Goal: Task Accomplishment & Management: Use online tool/utility

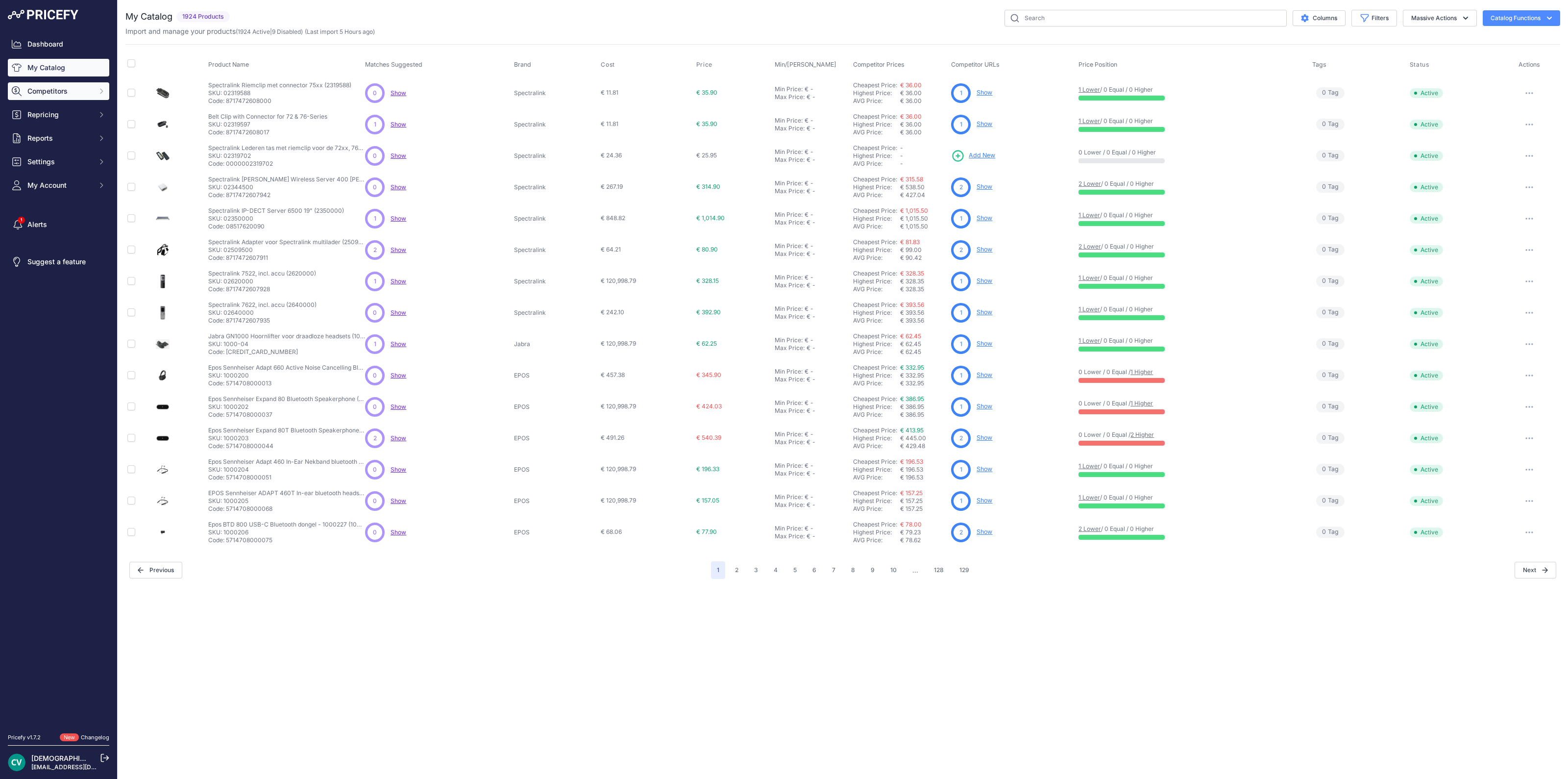
click at [47, 82] on button "Competitors" at bounding box center [58, 91] width 101 height 17
click at [65, 112] on link "Competitors" at bounding box center [58, 108] width 101 height 17
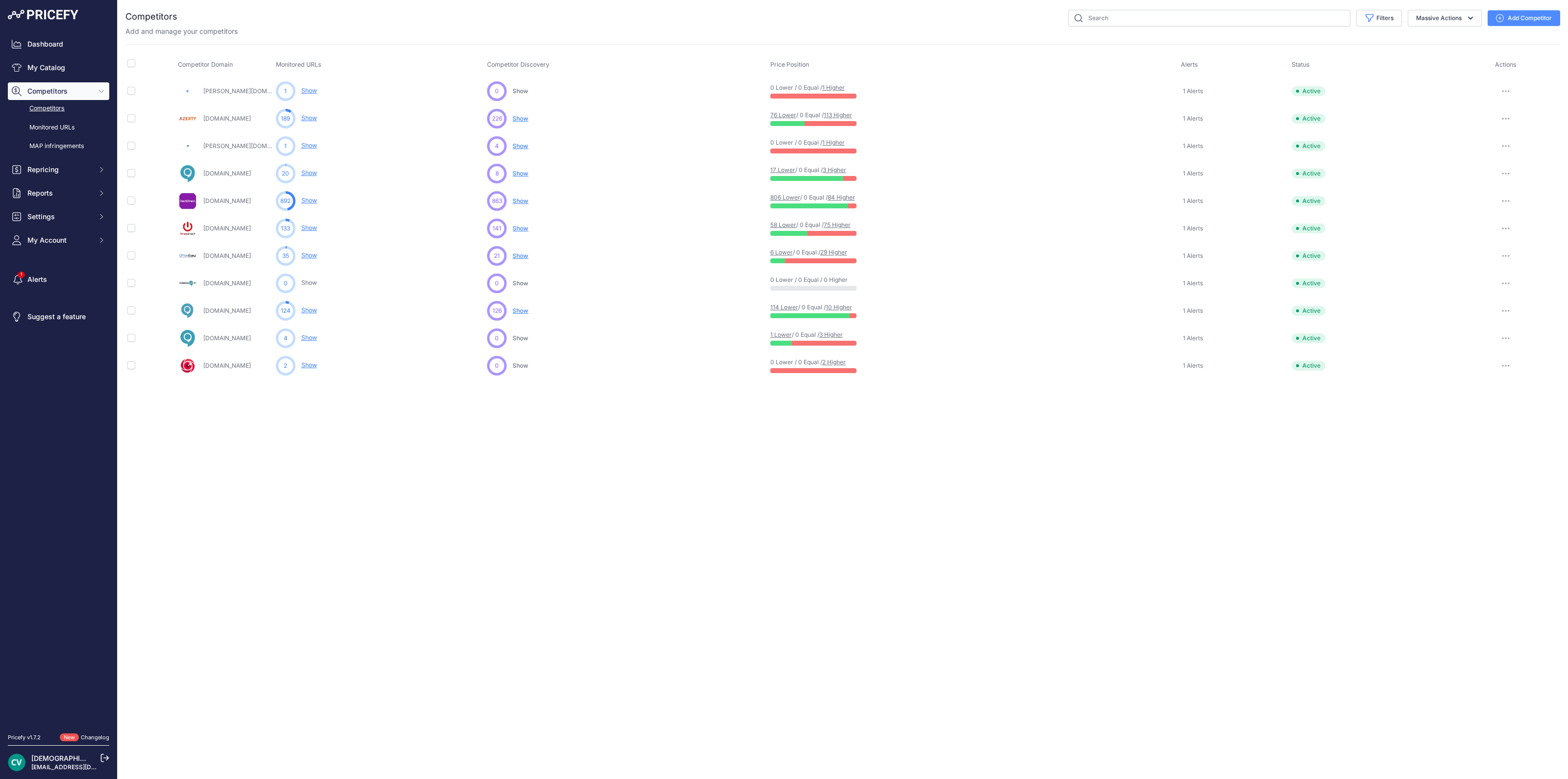
click at [39, 104] on link "Competitors" at bounding box center [58, 108] width 101 height 17
click at [839, 86] on link "1 Higher" at bounding box center [833, 87] width 23 height 7
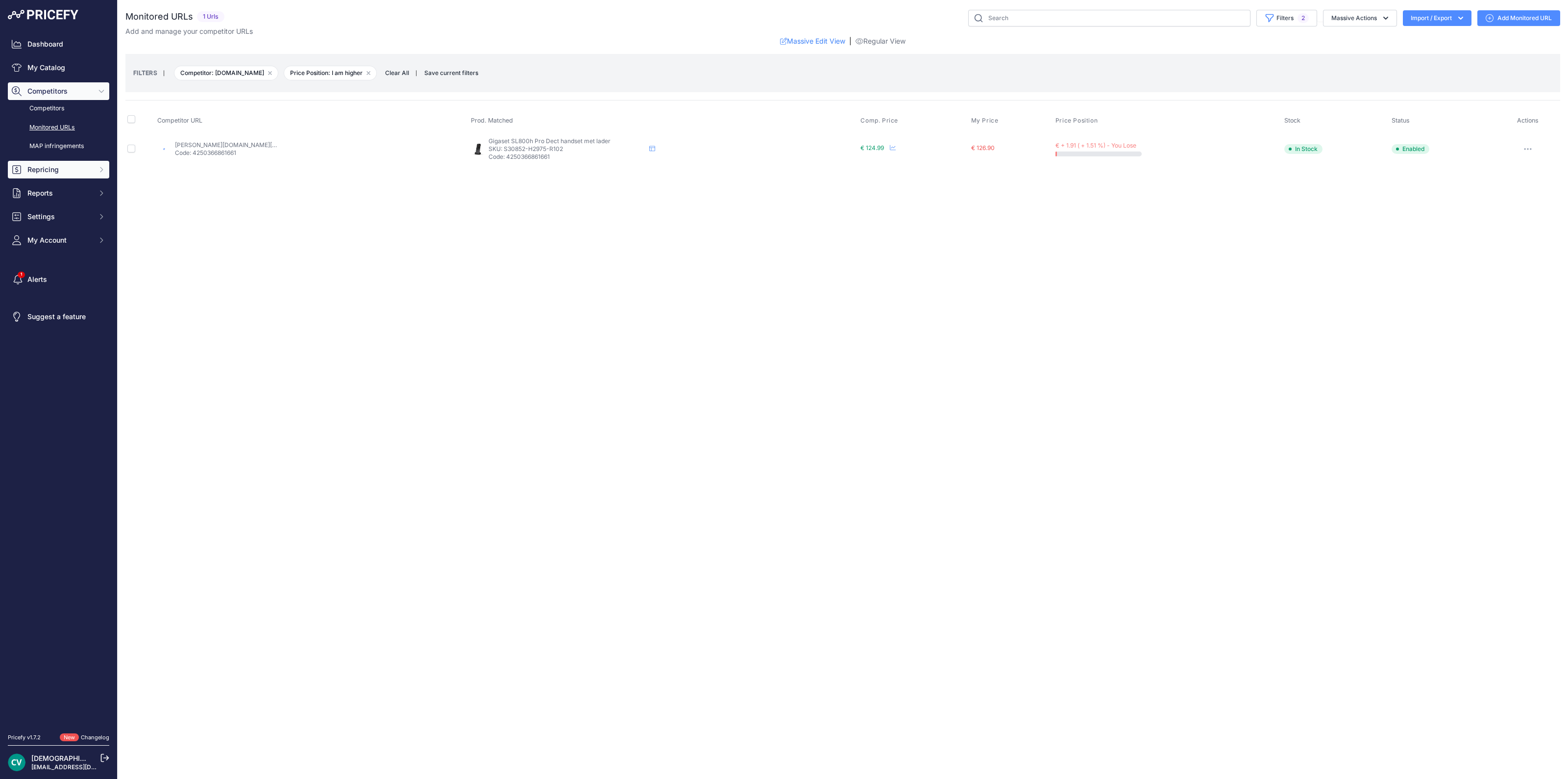
click at [40, 170] on span "Repricing" at bounding box center [60, 169] width 64 height 9
click at [60, 186] on link "My Repricing Rules" at bounding box center [58, 187] width 101 height 17
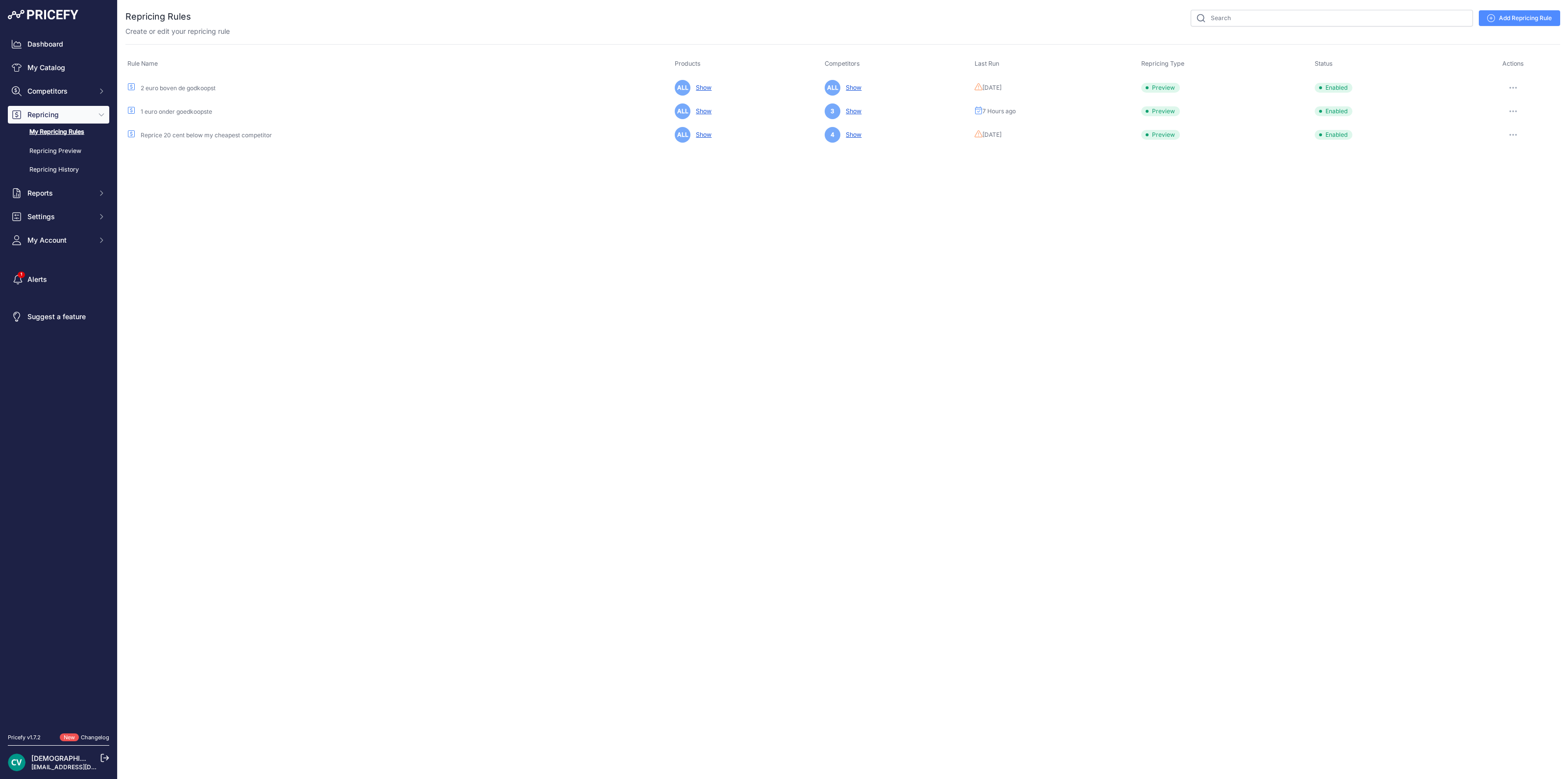
click at [52, 133] on link "My Repricing Rules" at bounding box center [58, 132] width 101 height 17
click at [1511, 106] on button "button" at bounding box center [1513, 111] width 20 height 14
click at [1518, 145] on button "Run Preview" at bounding box center [1527, 148] width 63 height 16
